Goal: Task Accomplishment & Management: Manage account settings

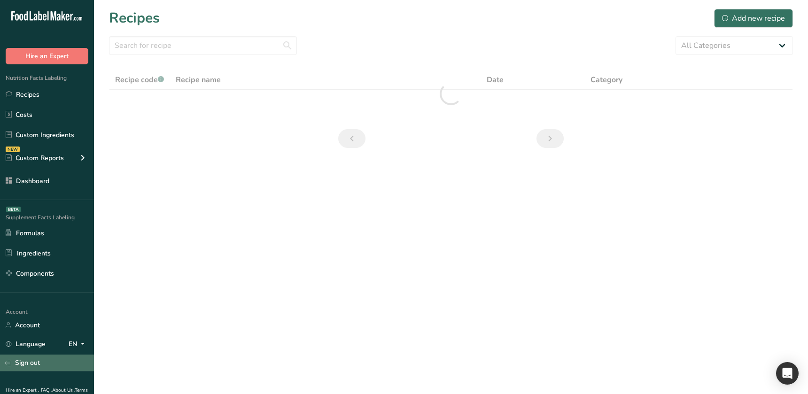
click at [39, 358] on link "Sign out" at bounding box center [47, 363] width 94 height 16
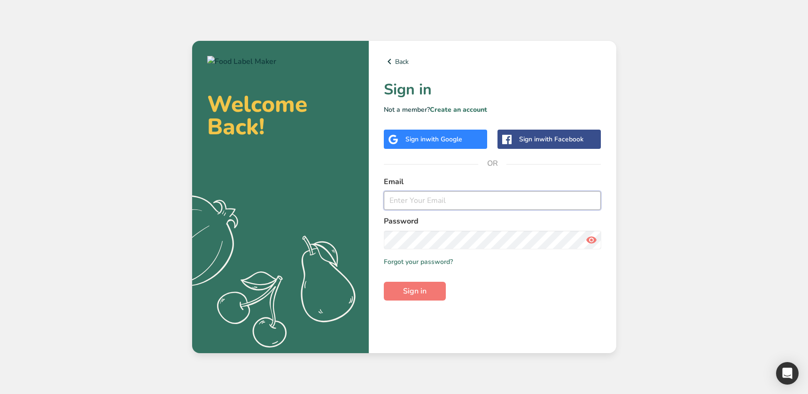
click at [465, 195] on input "email" at bounding box center [492, 200] width 217 height 19
paste input "[EMAIL_ADDRESS][DOMAIN_NAME]"
type input "[EMAIL_ADDRESS][DOMAIN_NAME]"
drag, startPoint x: 520, startPoint y: 306, endPoint x: 494, endPoint y: 305, distance: 26.3
click at [520, 306] on div "Back Sign in Not a member? Create an account Sign in with Google Sign in with F…" at bounding box center [492, 197] width 247 height 312
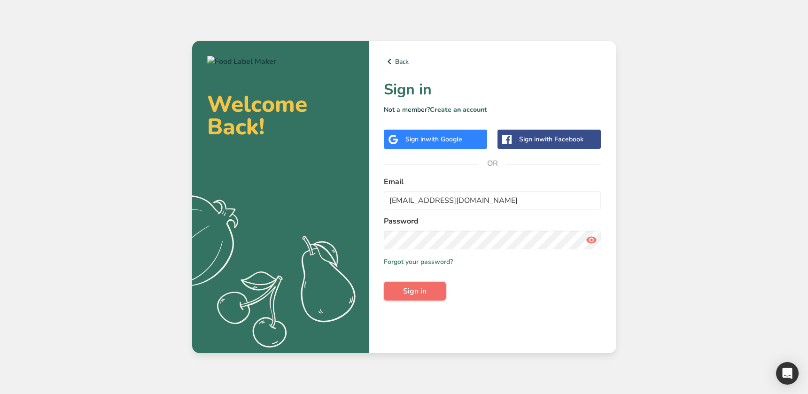
click at [440, 296] on button "Sign in" at bounding box center [415, 291] width 62 height 19
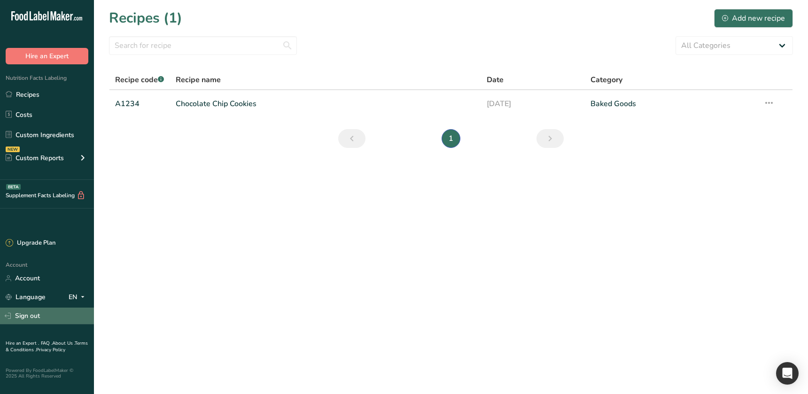
click at [59, 320] on link "Sign out" at bounding box center [47, 316] width 94 height 16
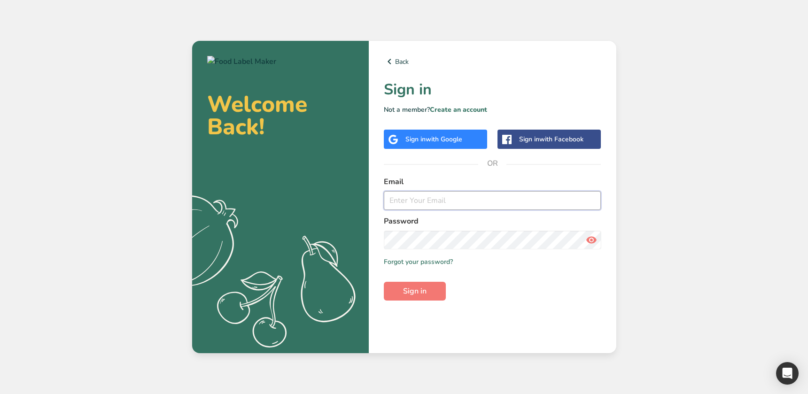
click at [459, 202] on input "email" at bounding box center [492, 200] width 217 height 19
type input "[EMAIL_ADDRESS][DOMAIN_NAME]"
click at [187, 394] on html "Welcome Back! .a{fill:#f5f3ed;} Back Sign in Not a member? Create an account Si…" at bounding box center [404, 197] width 808 height 394
click at [416, 287] on span "Sign in" at bounding box center [414, 291] width 23 height 11
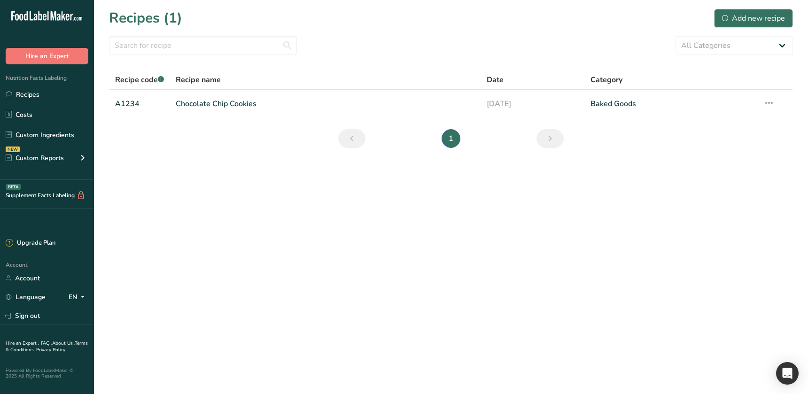
click at [307, 332] on main "Recipes (1) Add new recipe All Categories Baked Goods Beverages category Cooked…" at bounding box center [404, 197] width 808 height 394
click at [38, 315] on link "Sign out" at bounding box center [47, 316] width 94 height 16
